Goal: Find specific page/section: Find specific page/section

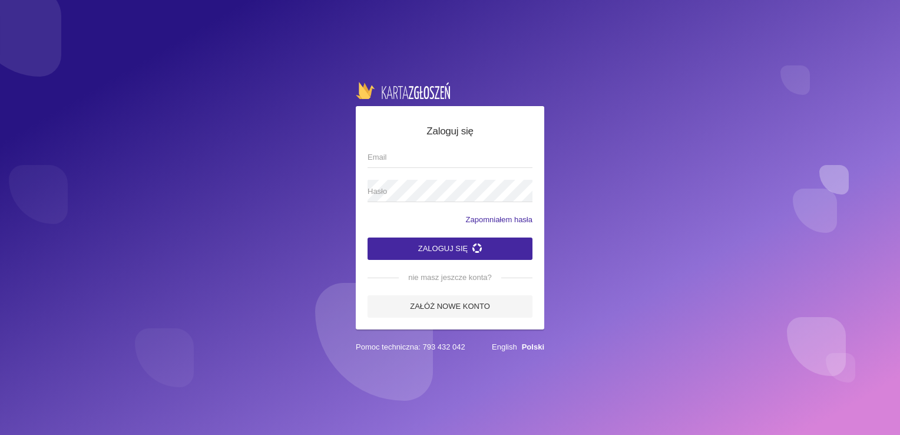
click at [413, 151] on input "Email" at bounding box center [450, 157] width 165 height 22
type input "[EMAIL_ADDRESS][DOMAIN_NAME]"
click at [385, 199] on app-labeled-field "Hasło" at bounding box center [450, 197] width 165 height 34
click at [385, 192] on span "Hasło" at bounding box center [444, 192] width 153 height 12
click at [450, 254] on button "Zaloguj się" at bounding box center [450, 248] width 165 height 22
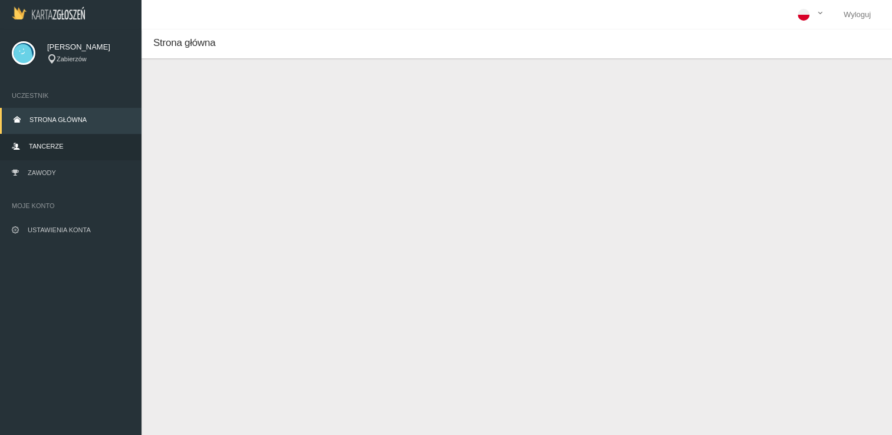
click at [63, 145] on link "Tancerze" at bounding box center [70, 147] width 141 height 26
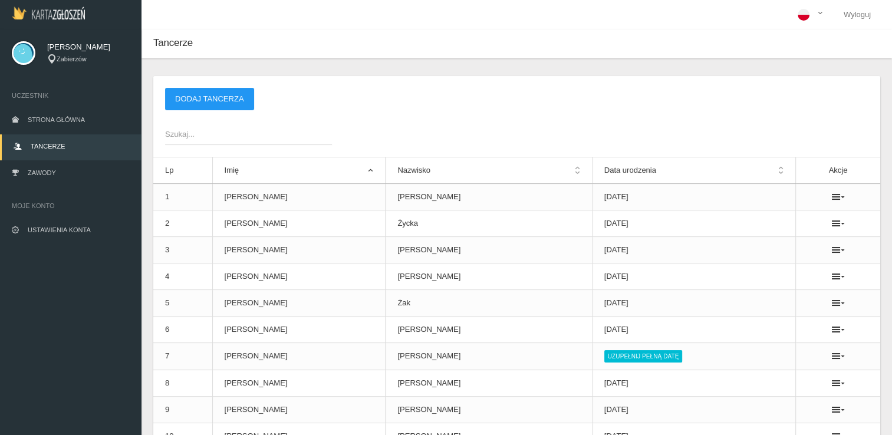
click at [175, 137] on span "Szukaj..." at bounding box center [242, 134] width 155 height 12
click at [175, 137] on input "Szukaj..." at bounding box center [248, 134] width 167 height 22
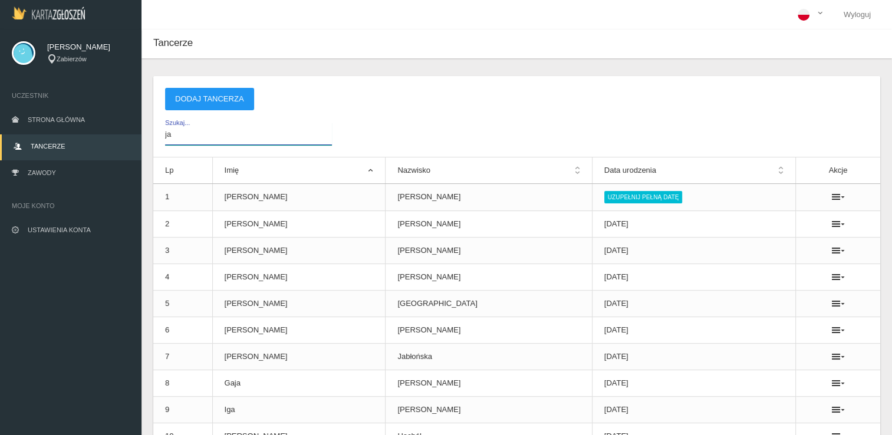
type input "j"
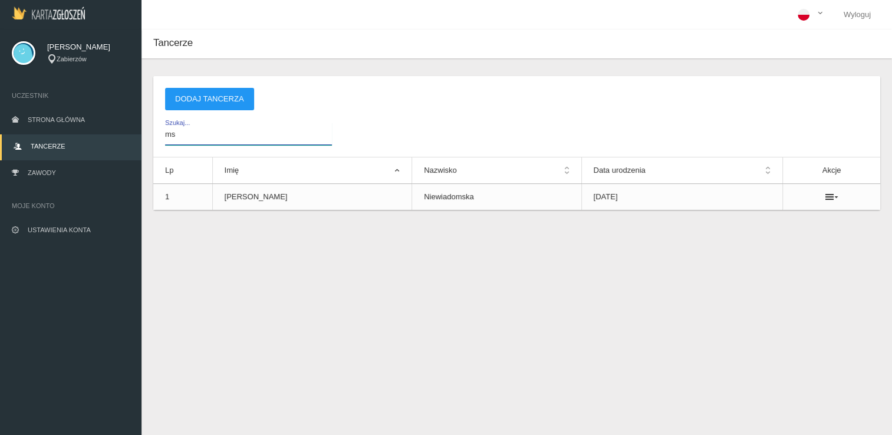
type input "m"
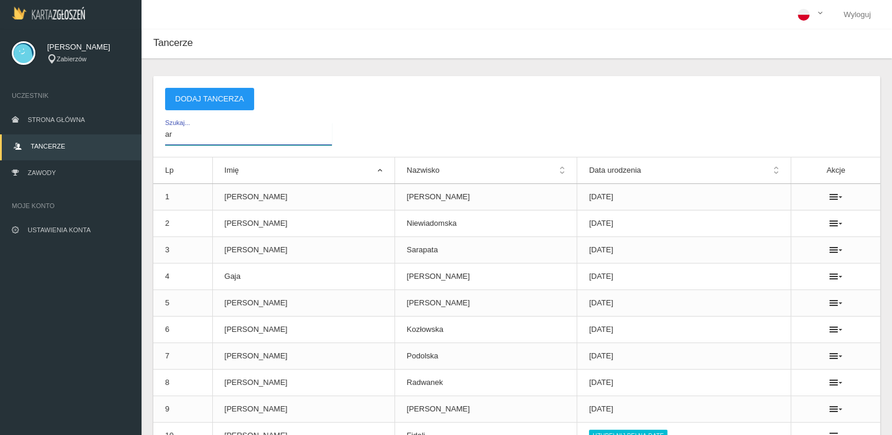
type input "a"
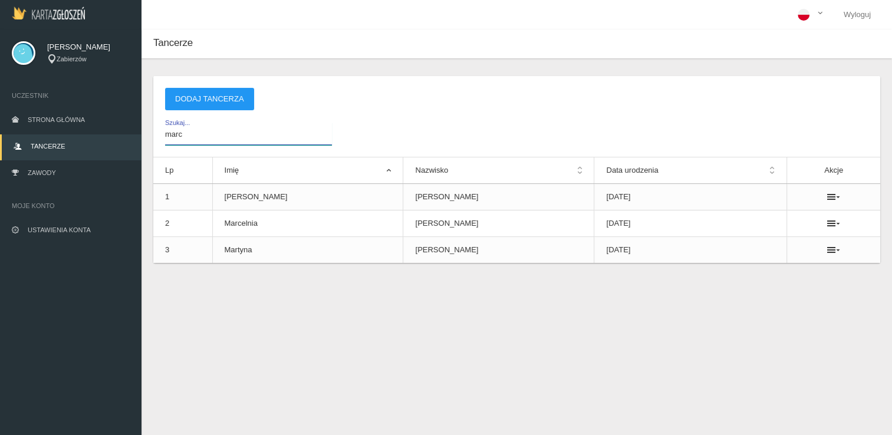
type input "[PERSON_NAME]"
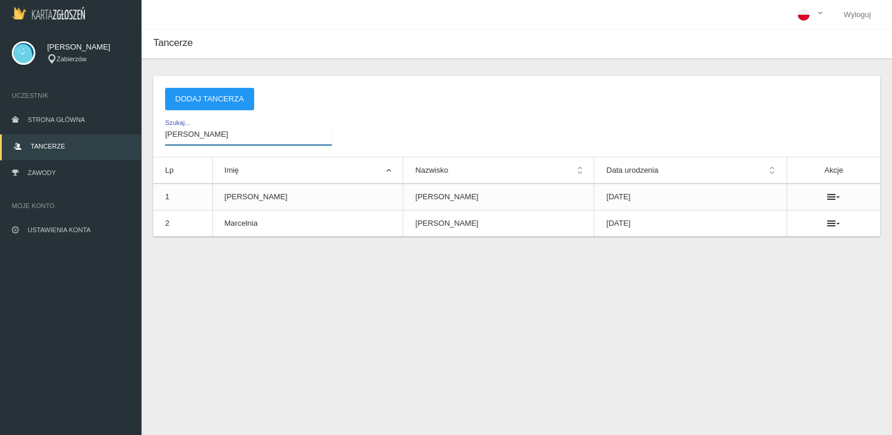
drag, startPoint x: 199, startPoint y: 138, endPoint x: 145, endPoint y: 129, distance: 54.3
click at [151, 129] on div "Nowy tancerz Imię * Nazwisko * Data urodzenia * Zapisz Anuluj * - pole wymagane…" at bounding box center [516, 170] width 750 height 225
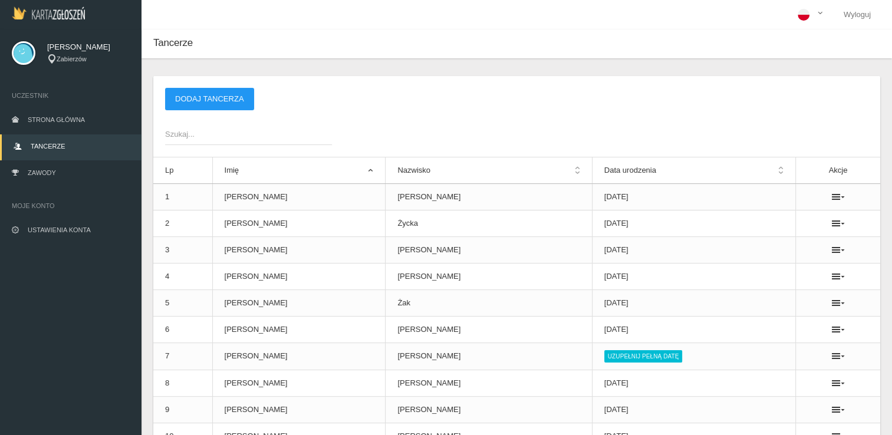
click at [766, 166] on th "Data urodzenia" at bounding box center [693, 170] width 203 height 27
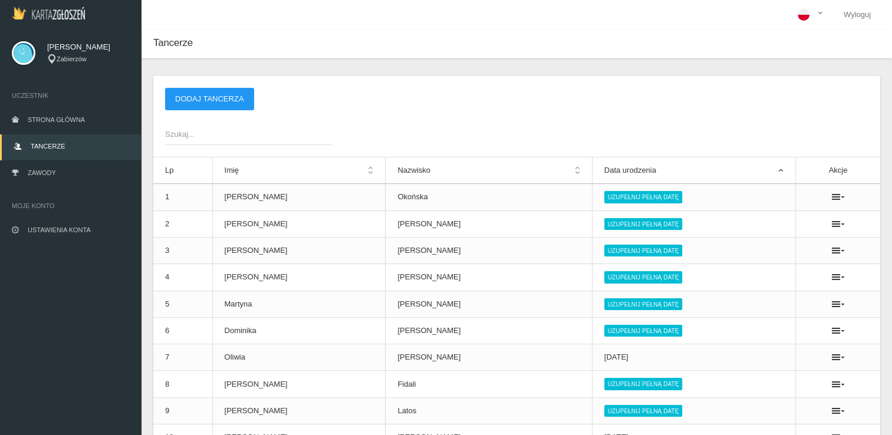
click at [766, 166] on th "Data urodzenia" at bounding box center [693, 170] width 203 height 27
click at [764, 172] on th "Data urodzenia" at bounding box center [693, 170] width 203 height 27
click at [768, 170] on th "Data urodzenia" at bounding box center [693, 170] width 203 height 27
click at [767, 171] on th "Data urodzenia" at bounding box center [693, 170] width 203 height 27
click at [756, 170] on th "Data urodzenia" at bounding box center [693, 170] width 203 height 27
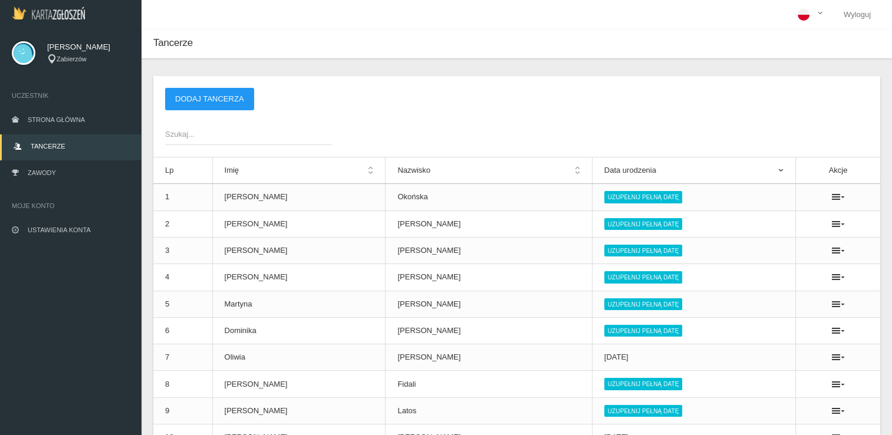
click at [599, 171] on th "Data urodzenia" at bounding box center [693, 170] width 203 height 27
click at [161, 134] on app-labeled-field "Szukaj..." at bounding box center [248, 134] width 179 height 22
drag, startPoint x: 194, startPoint y: 133, endPoint x: 186, endPoint y: 128, distance: 9.3
click at [187, 128] on span "Szukaj..." at bounding box center [242, 134] width 155 height 12
click at [187, 128] on input "Szukaj..." at bounding box center [248, 134] width 167 height 22
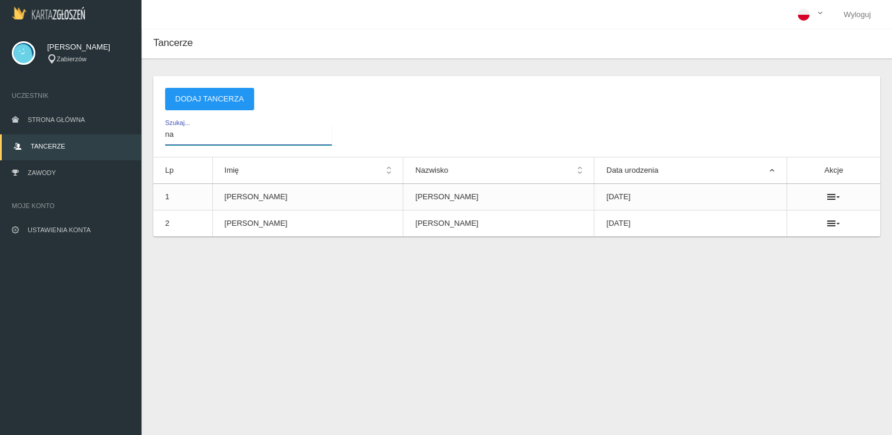
type input "n"
